Goal: Find specific page/section: Find specific page/section

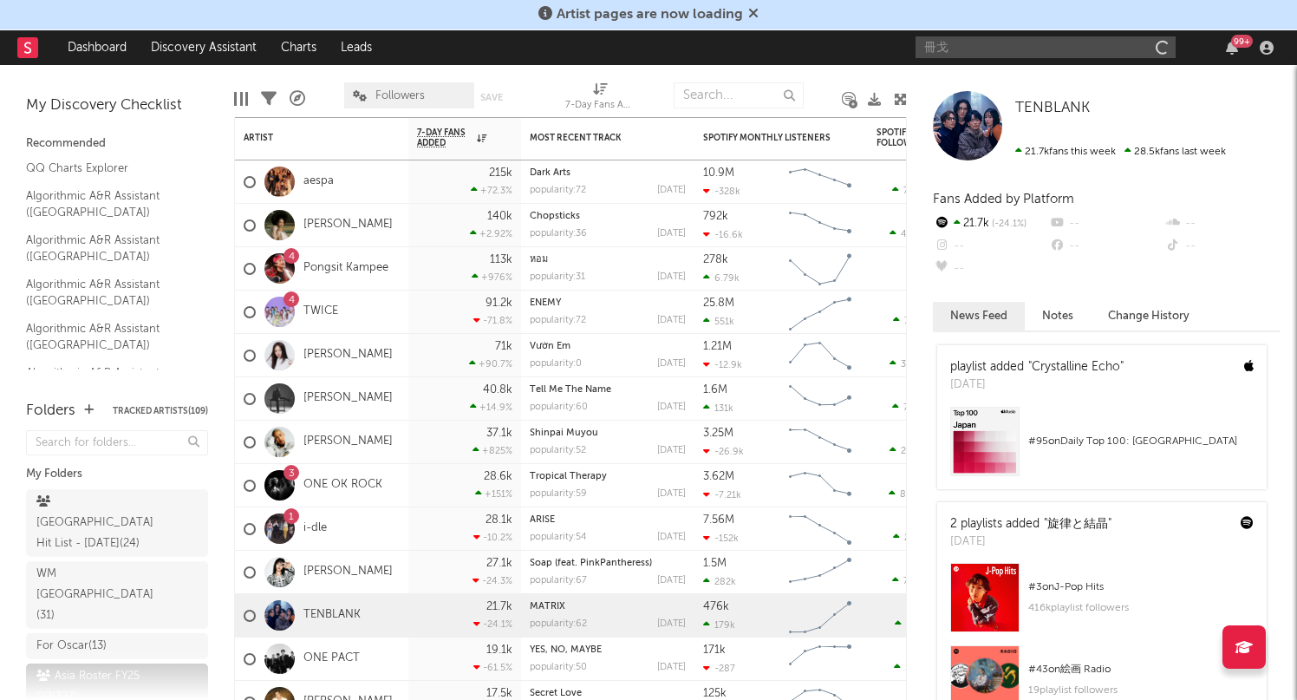
type input "冊"
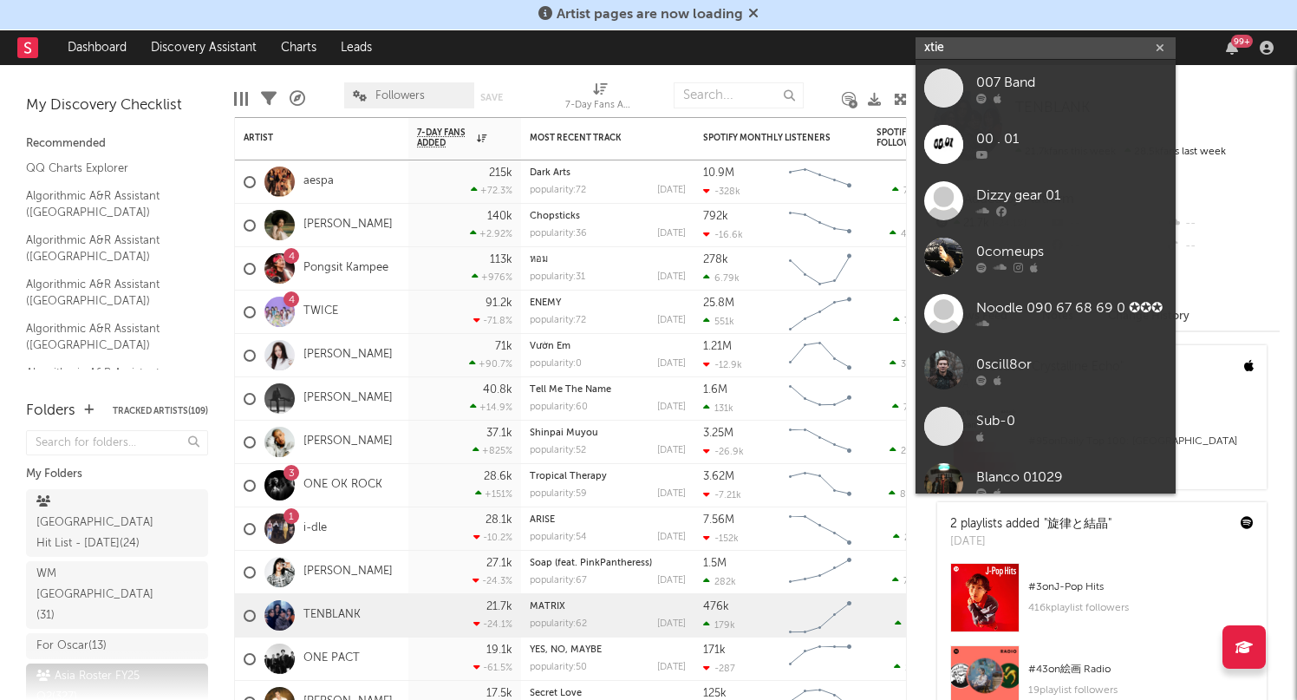
click at [979, 44] on input "xtie" at bounding box center [1046, 48] width 260 height 22
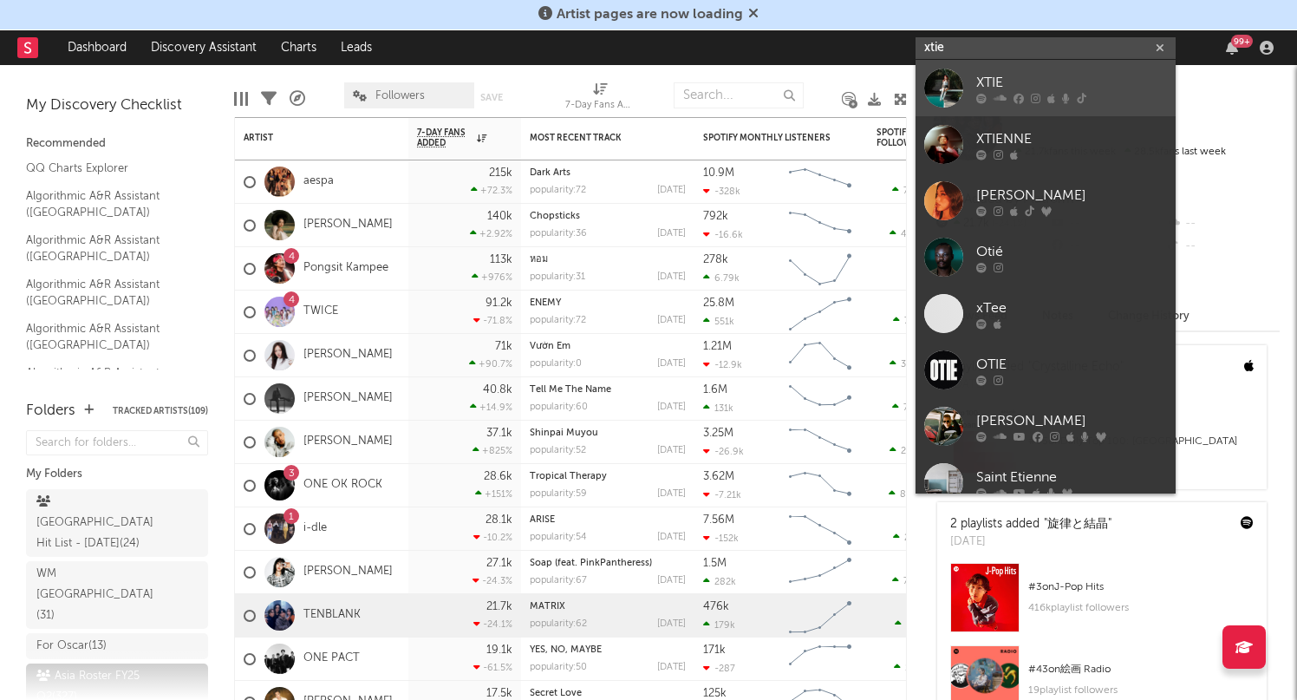
type input "xtie"
click at [976, 75] on div "XTIE" at bounding box center [1071, 82] width 191 height 21
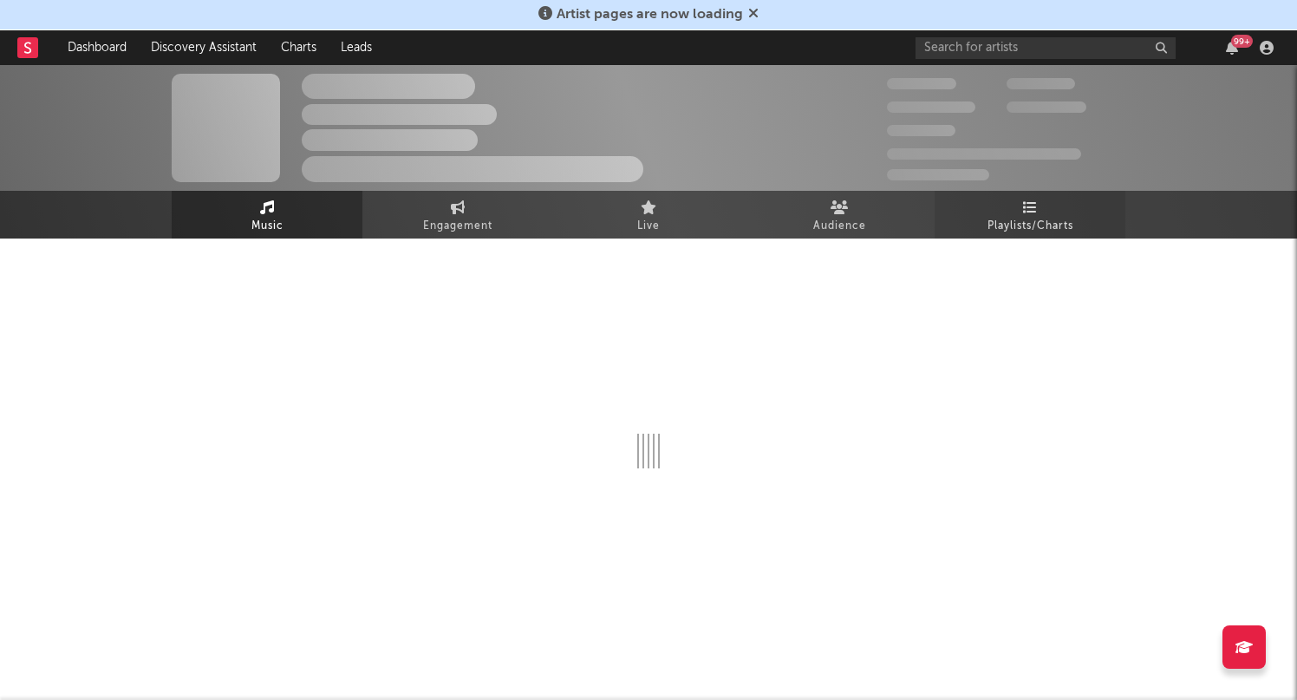
click at [1028, 205] on icon at bounding box center [1030, 207] width 15 height 14
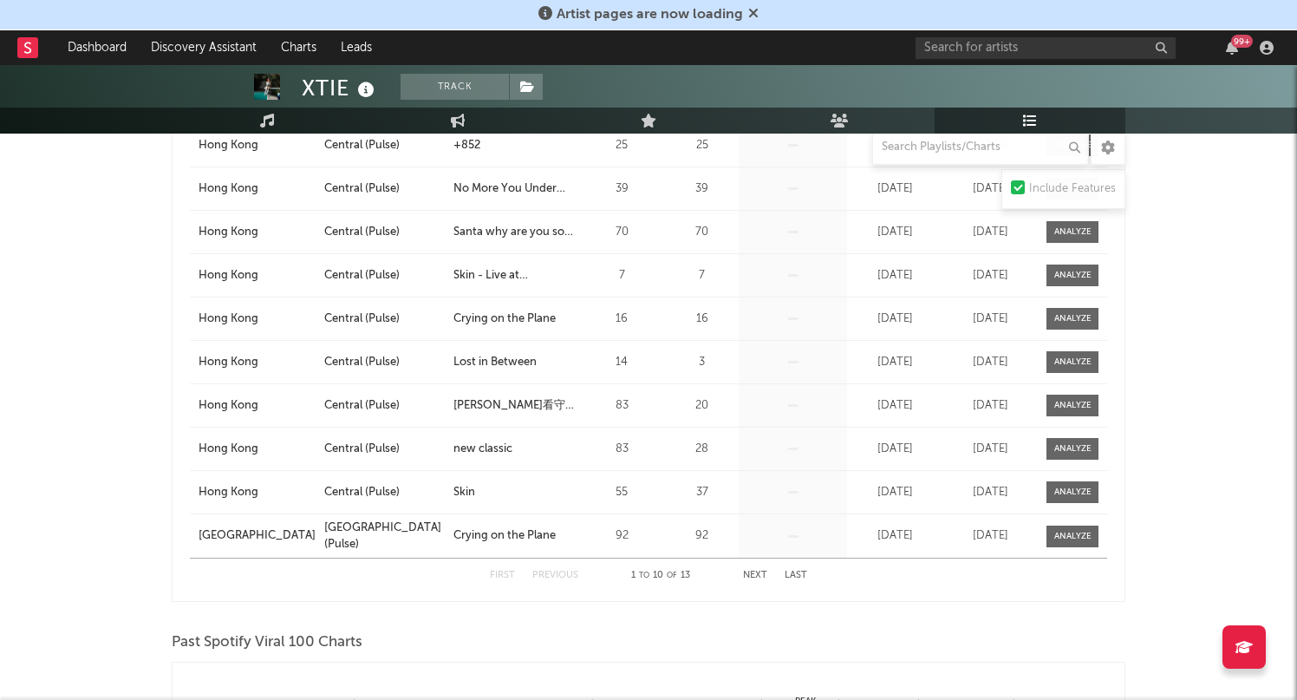
scroll to position [1019, 0]
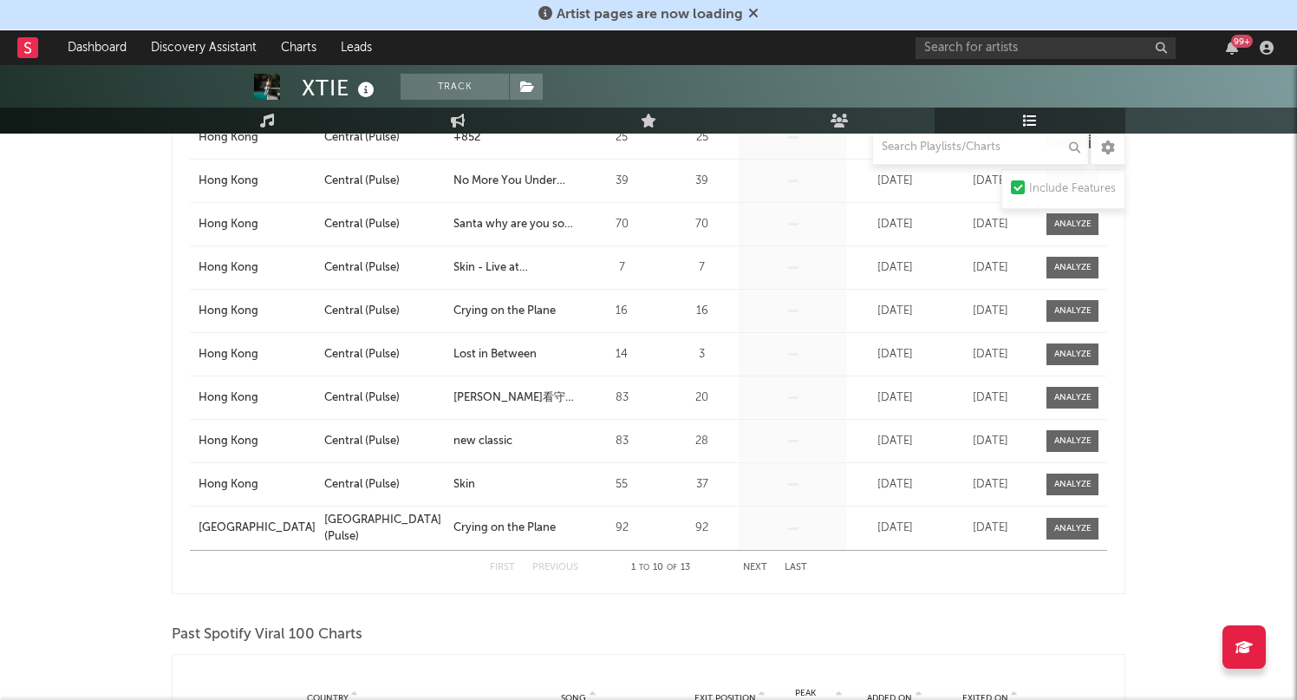
click at [760, 564] on button "Next" at bounding box center [755, 568] width 24 height 10
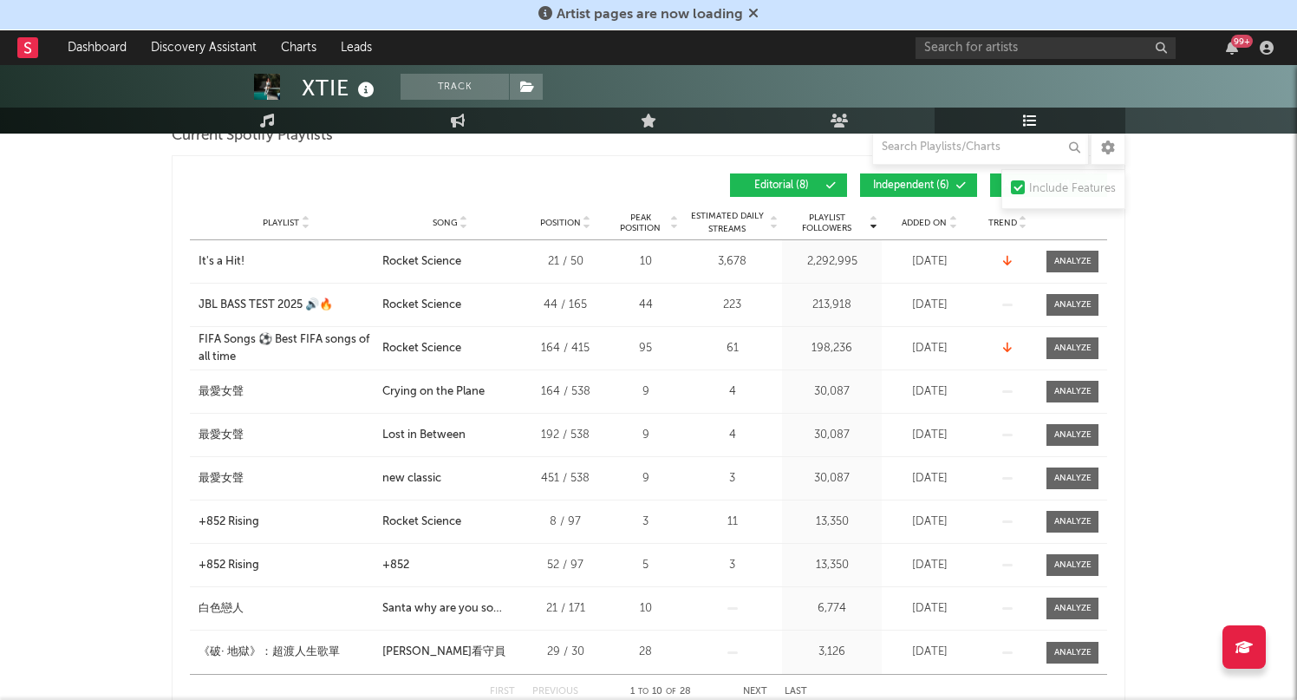
scroll to position [308, 0]
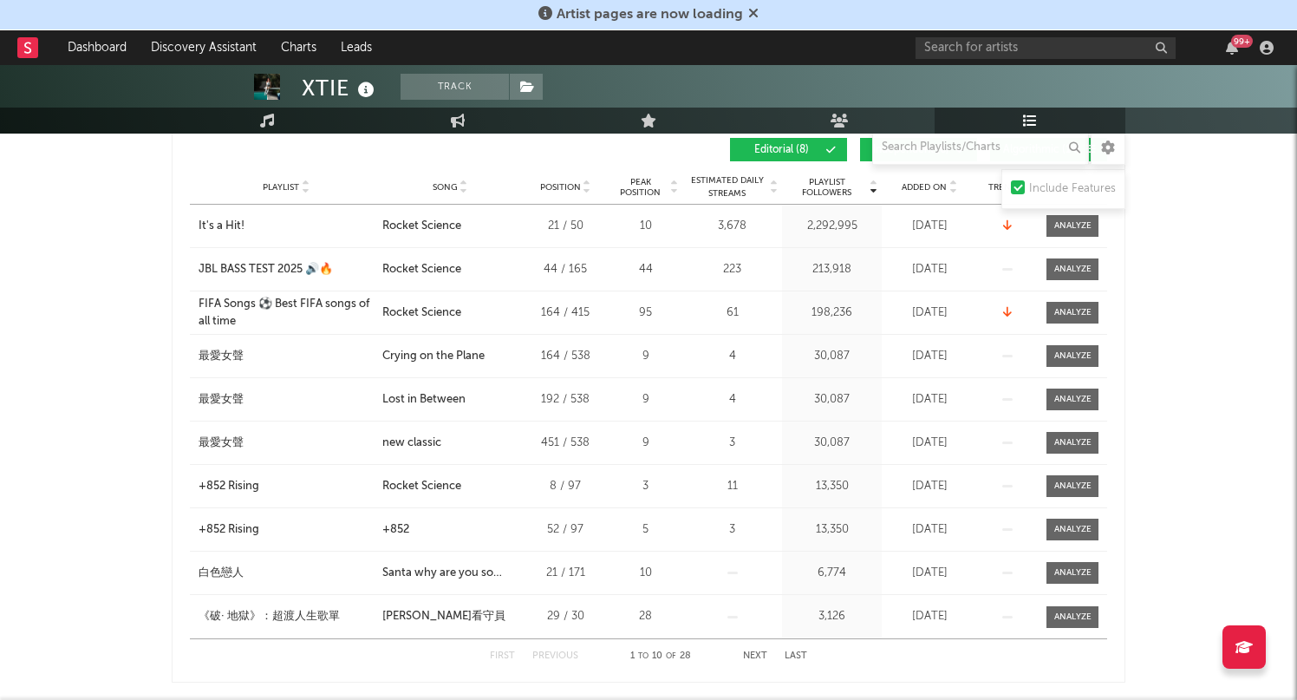
click at [754, 652] on button "Next" at bounding box center [755, 656] width 24 height 10
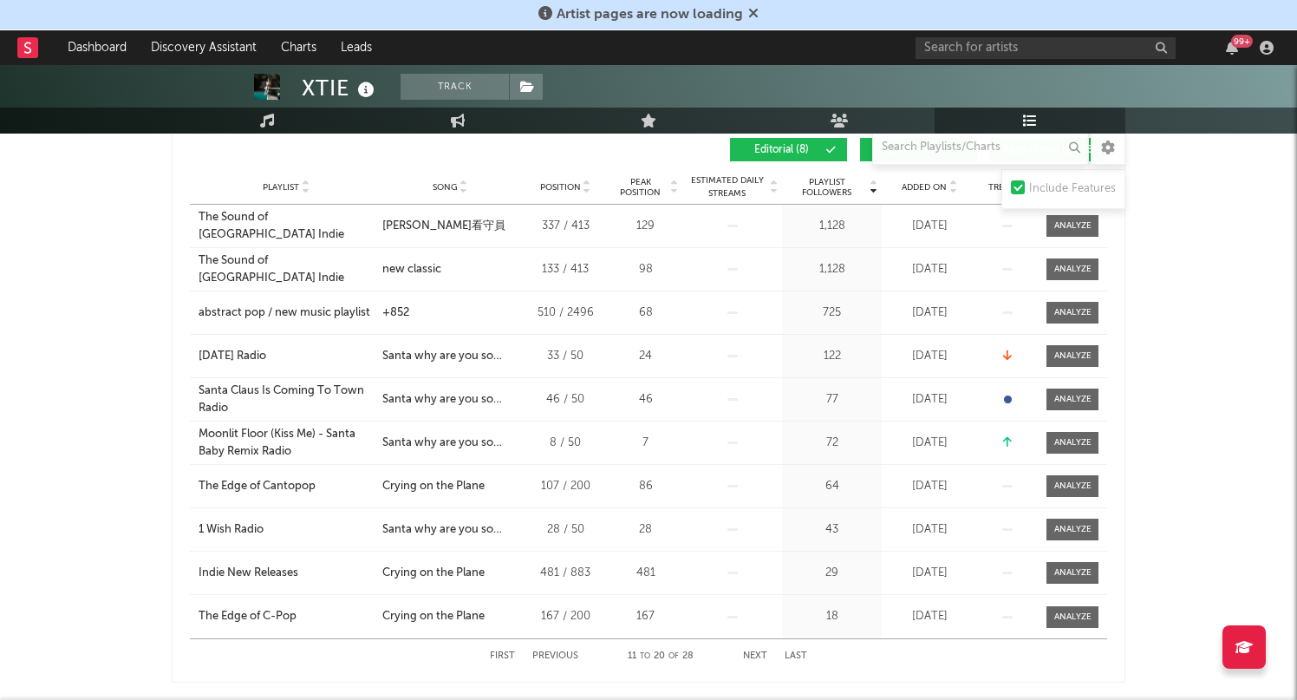
click at [754, 654] on button "Next" at bounding box center [755, 656] width 24 height 10
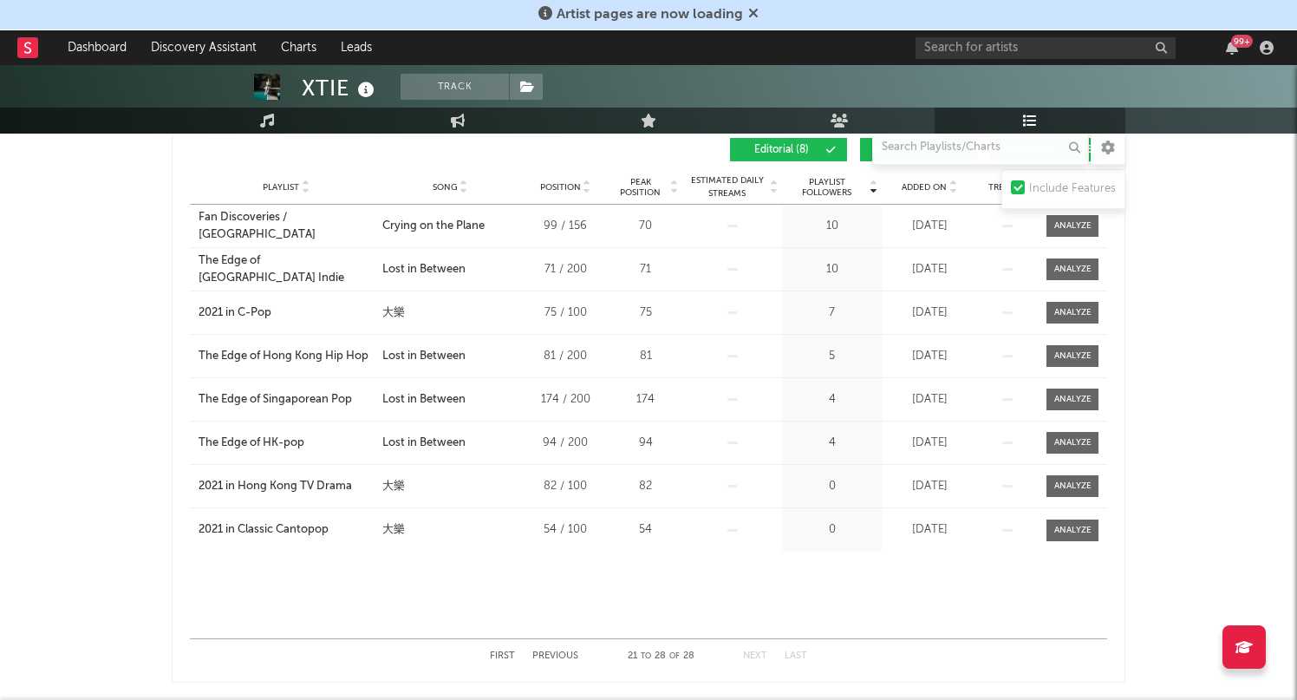
click at [501, 651] on button "First" at bounding box center [502, 656] width 25 height 10
